Goal: Find contact information: Find contact information

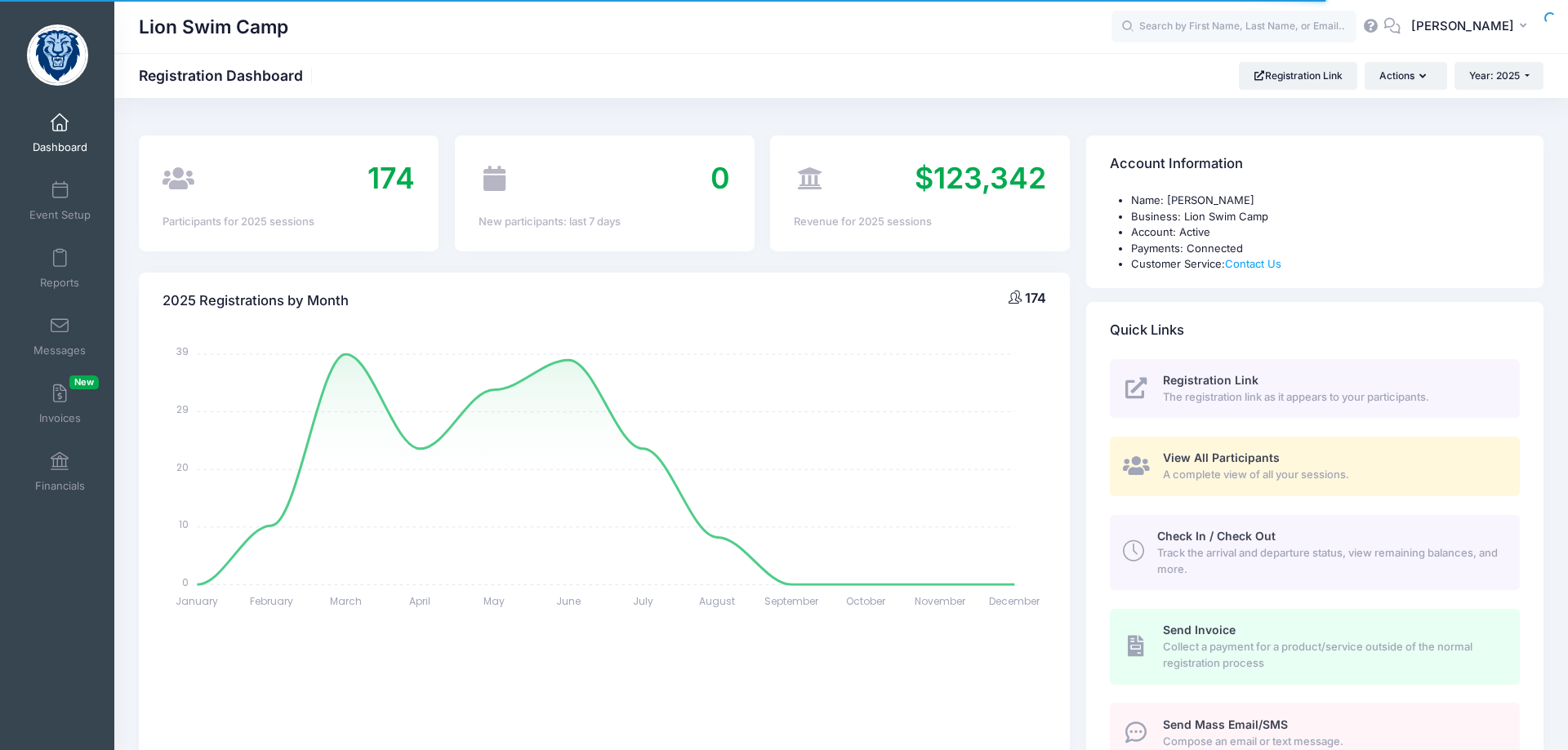
select select
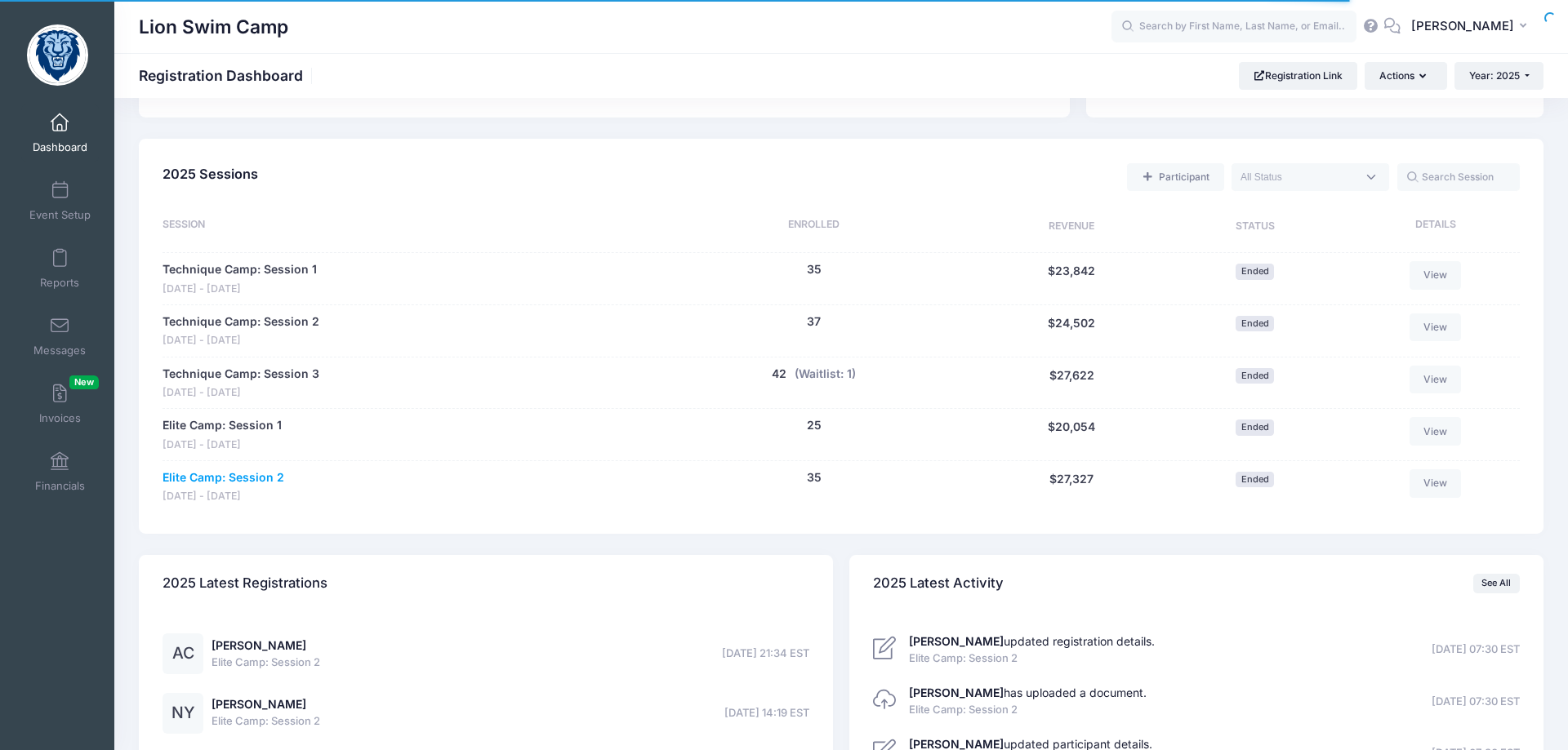
click at [245, 478] on link "Elite Camp: Session 2" at bounding box center [223, 478] width 121 height 17
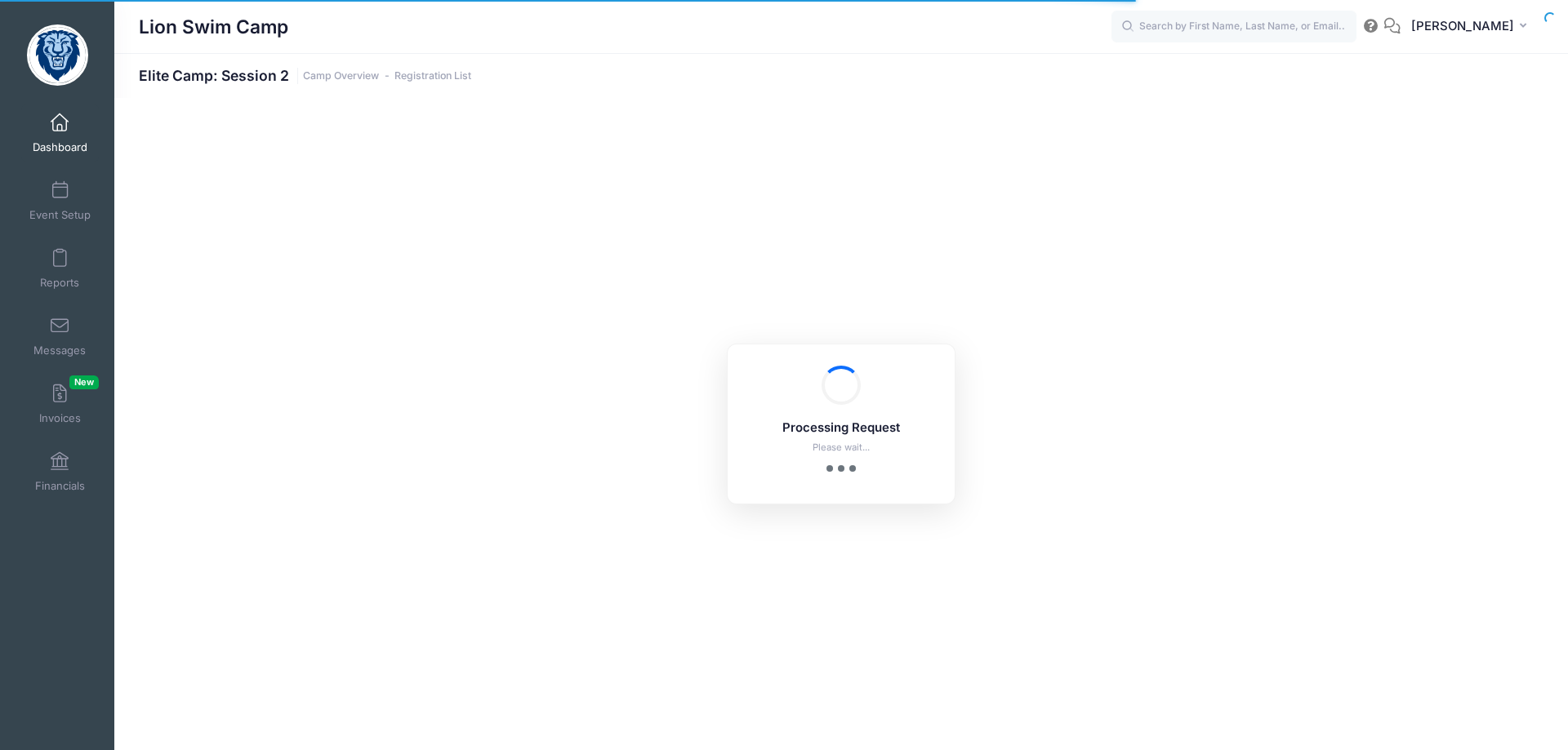
select select "10"
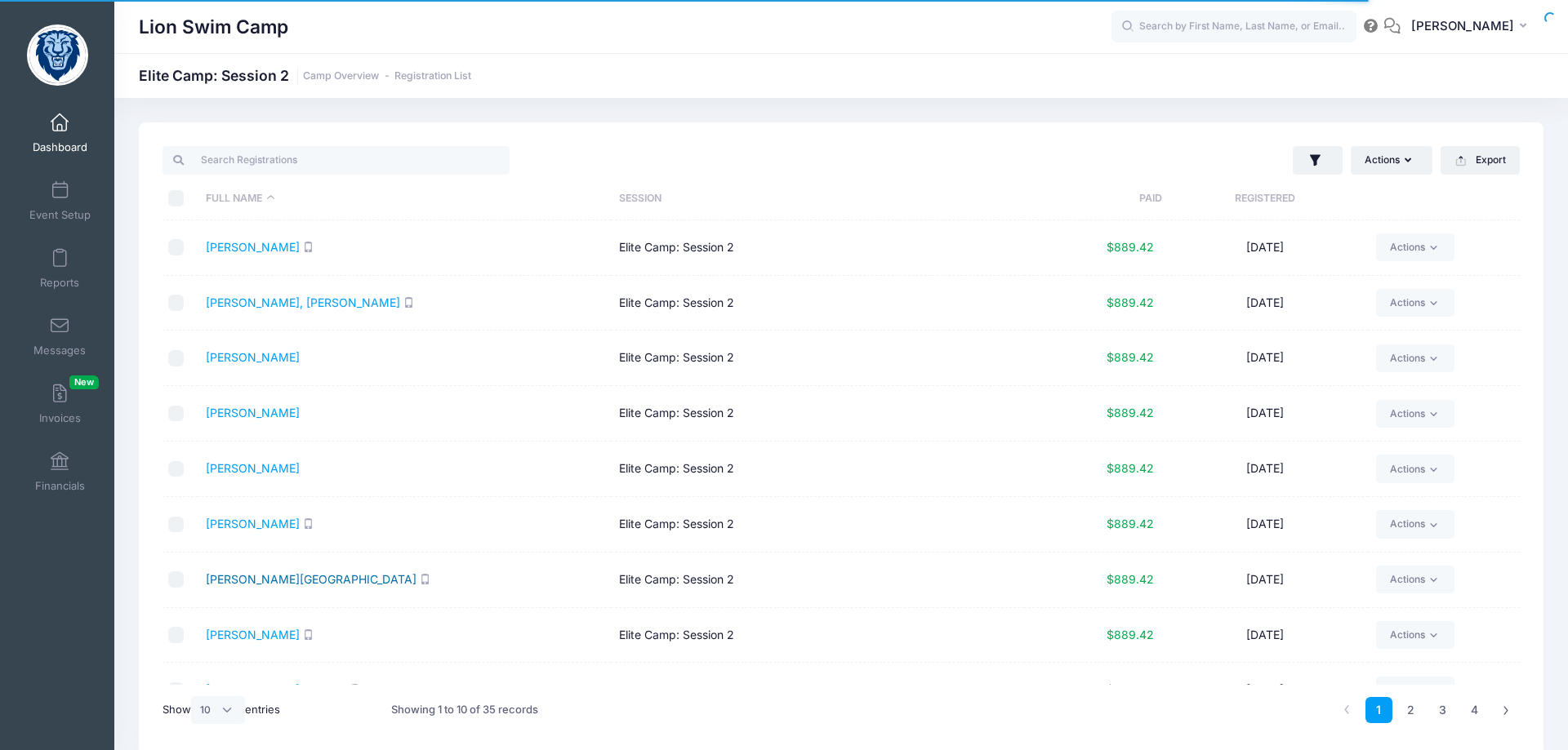
click at [242, 581] on link "Daley, Diego" at bounding box center [311, 579] width 211 height 14
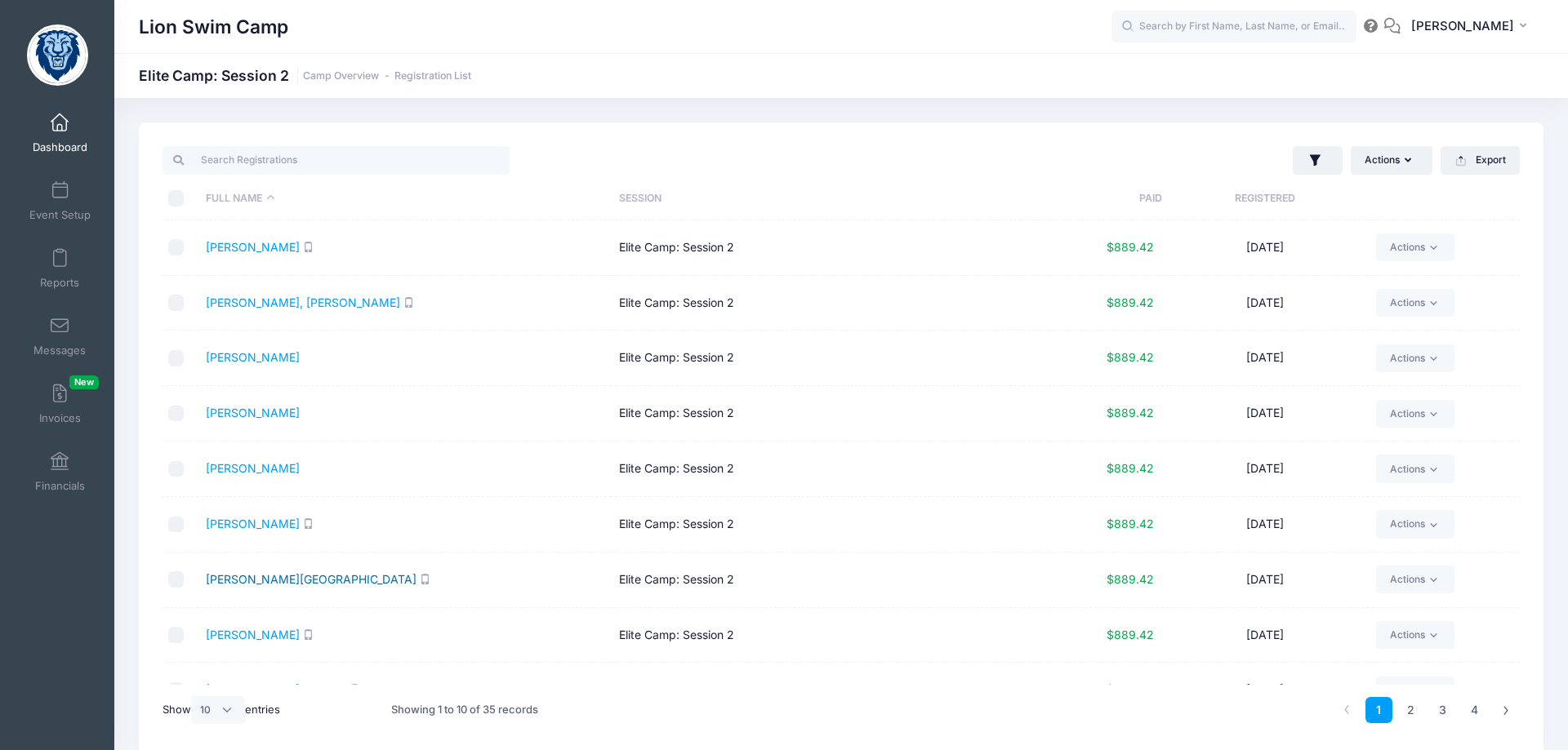
click at [231, 582] on link "[PERSON_NAME][GEOGRAPHIC_DATA]" at bounding box center [311, 579] width 211 height 14
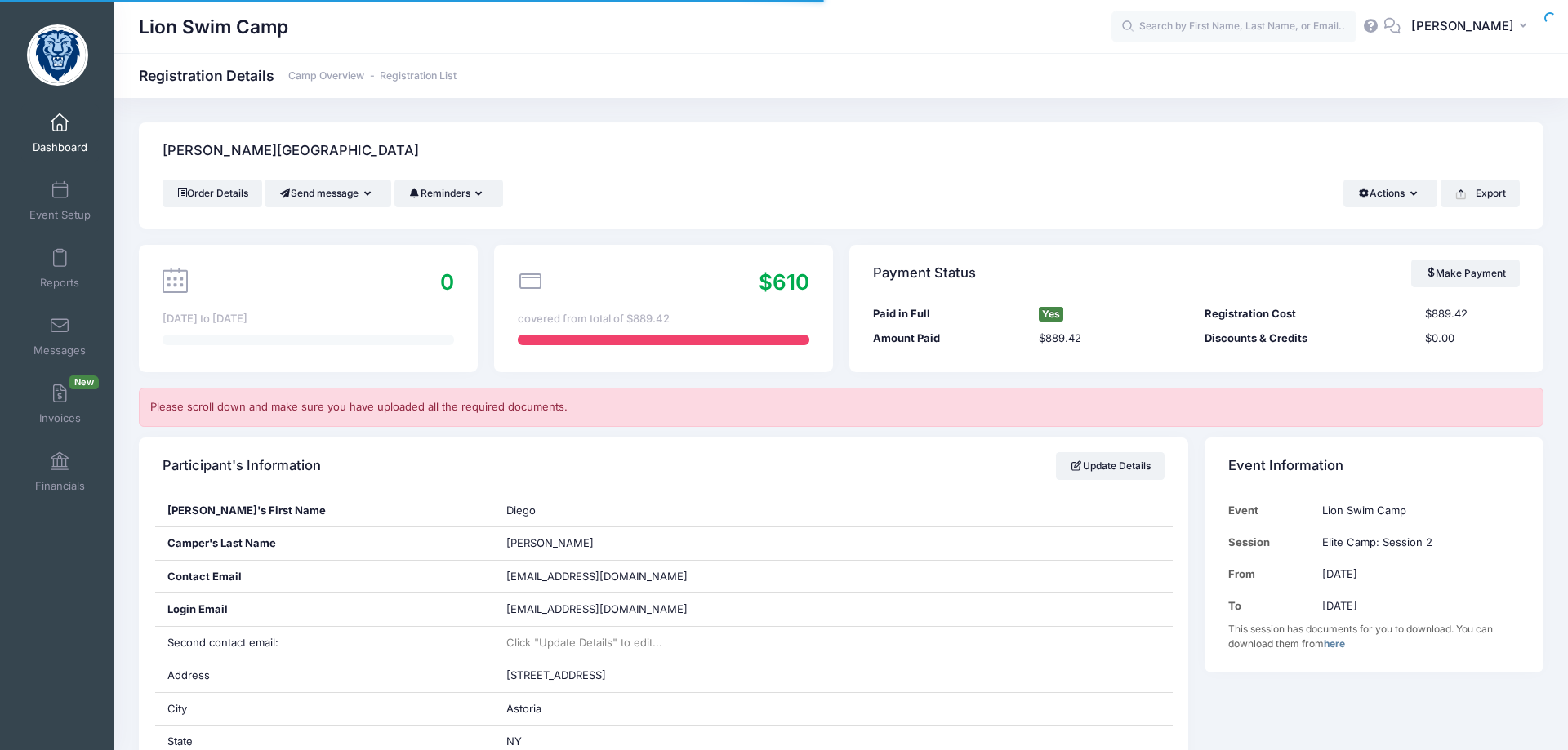
scroll to position [416, 0]
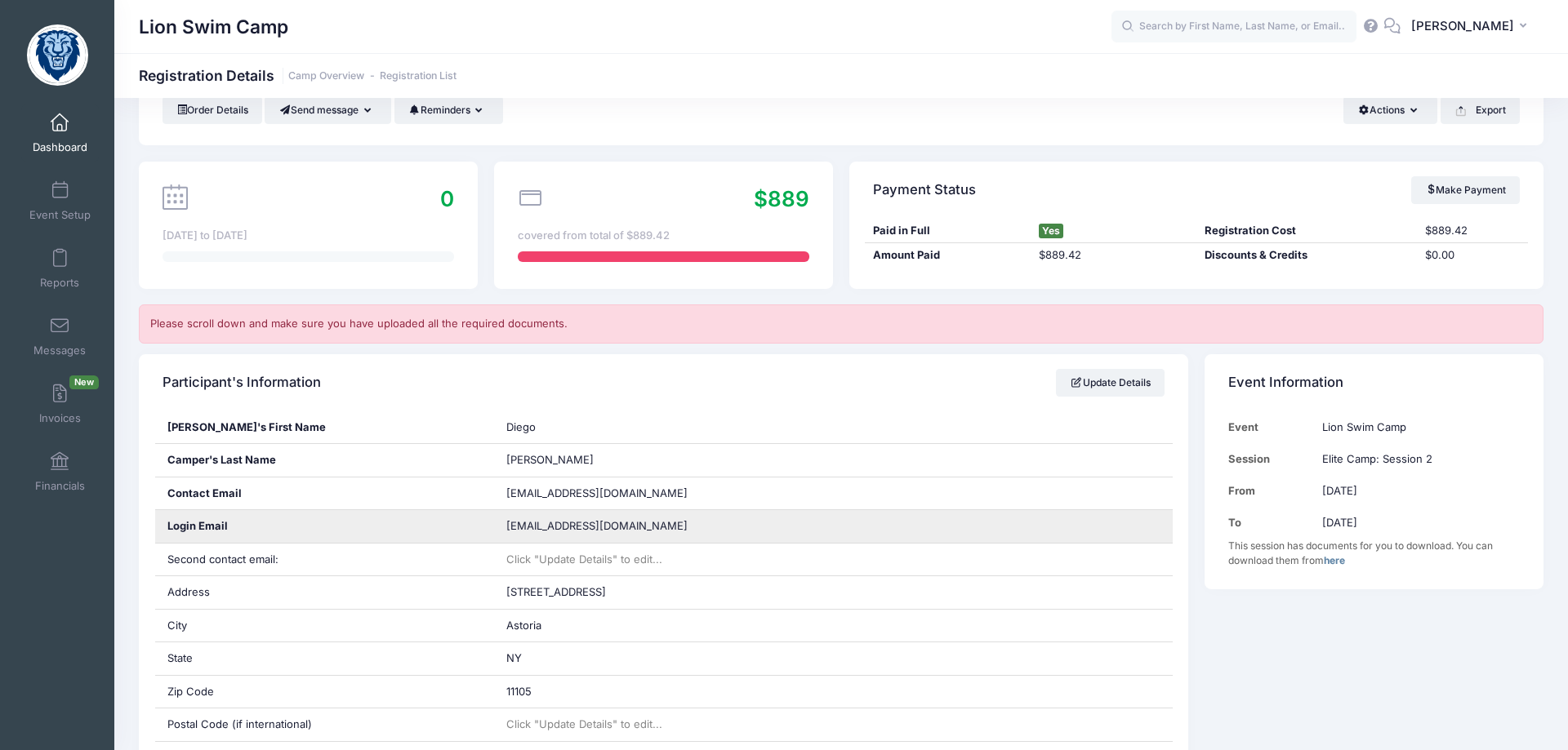
scroll to position [167, 0]
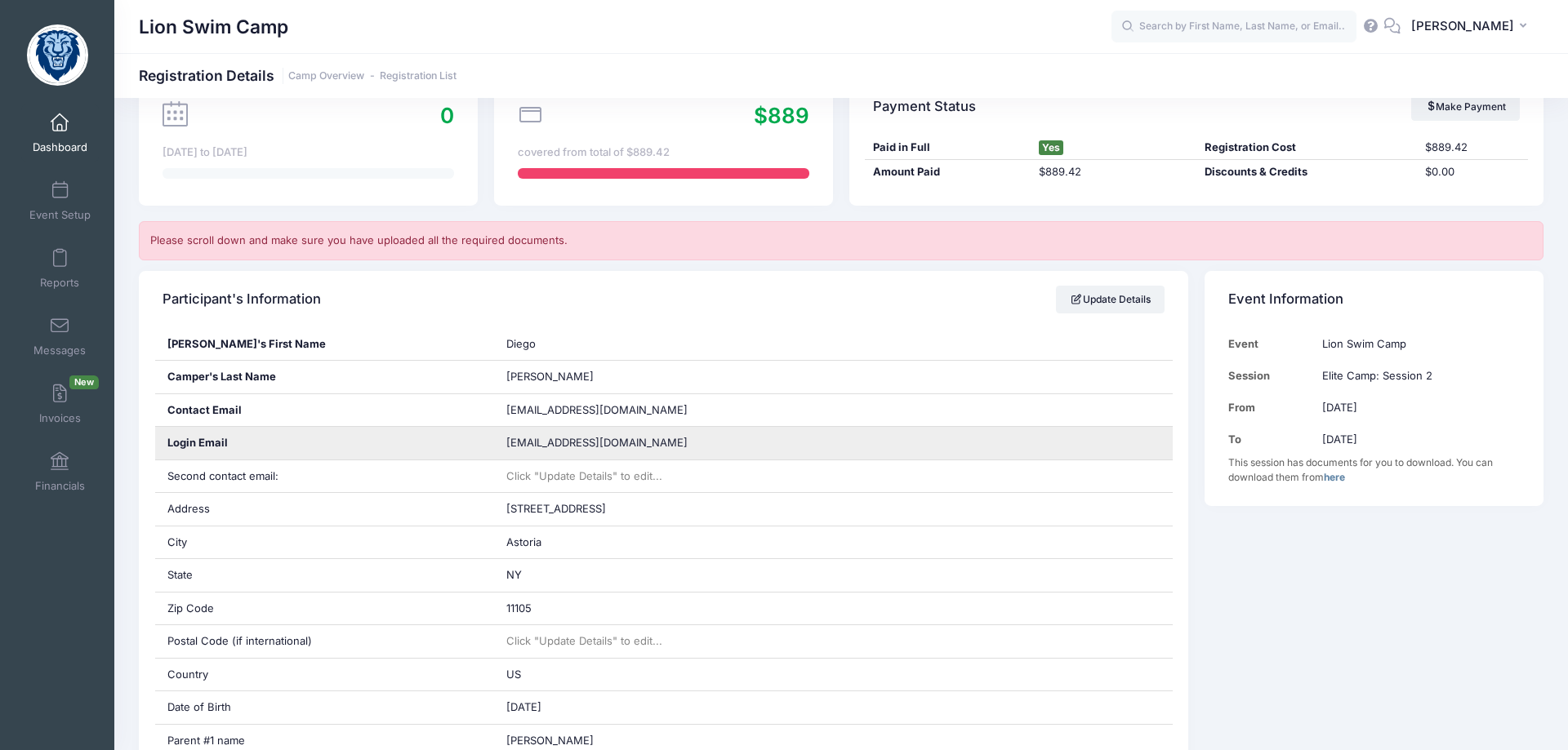
drag, startPoint x: 618, startPoint y: 444, endPoint x: 505, endPoint y: 444, distance: 113.0
click at [505, 444] on div "ldaley06@gmail.com" at bounding box center [833, 443] width 679 height 32
copy div "ldaley06@gmail.com"
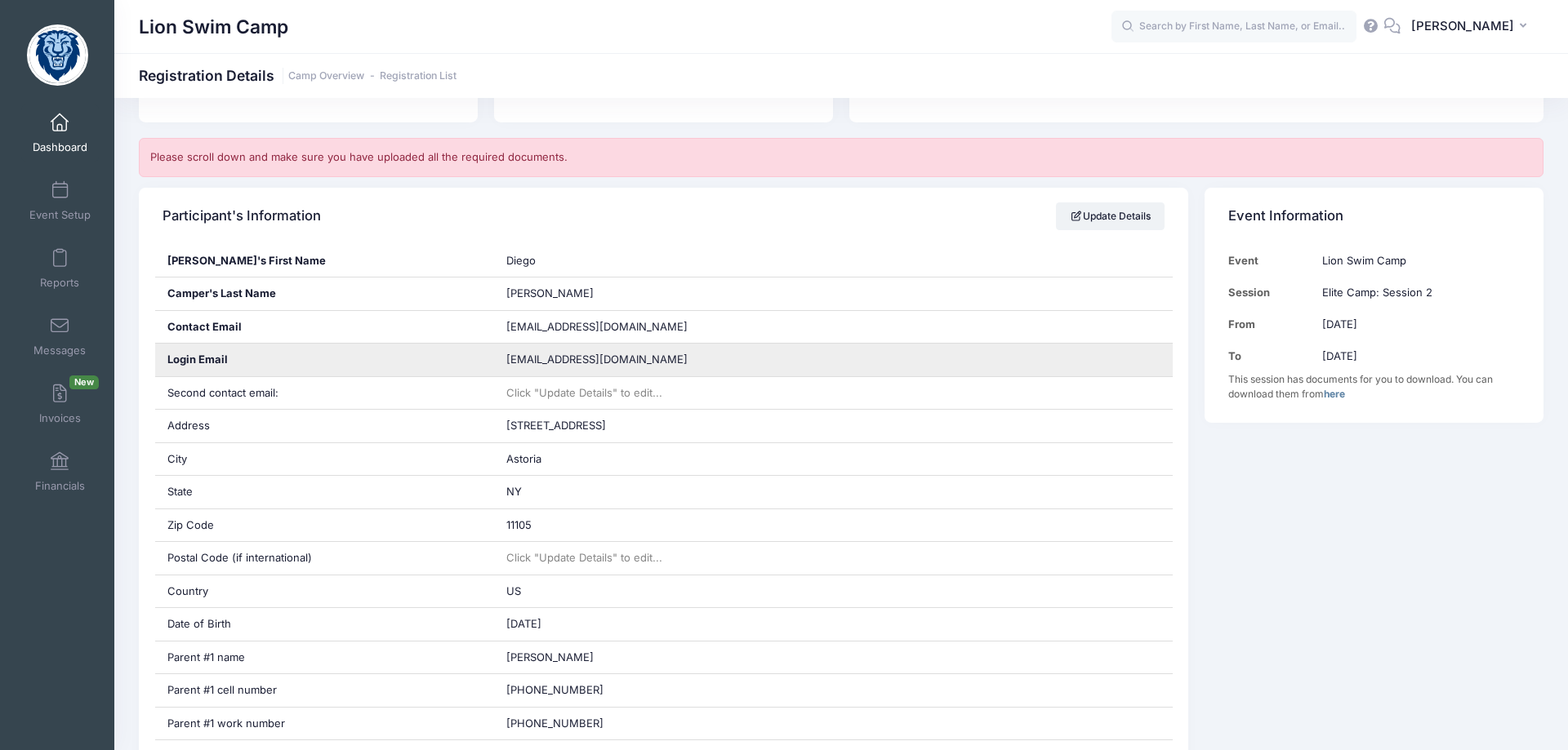
scroll to position [333, 0]
